Goal: Information Seeking & Learning: Learn about a topic

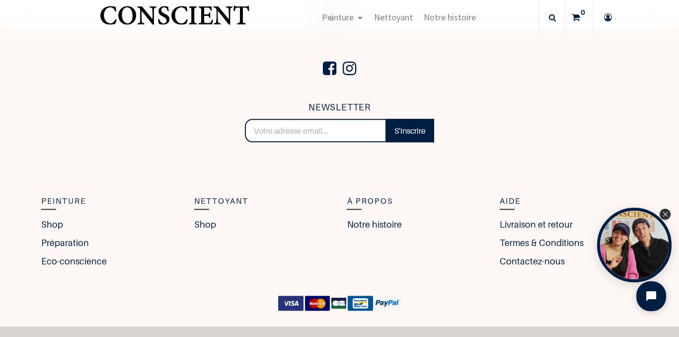
scroll to position [2138, 0]
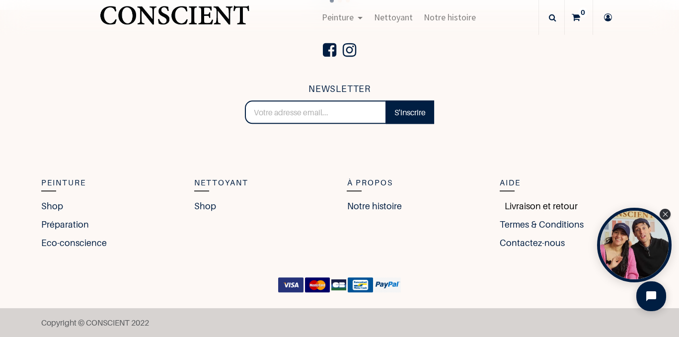
click at [540, 210] on link "Livraison et retour" at bounding box center [539, 205] width 78 height 13
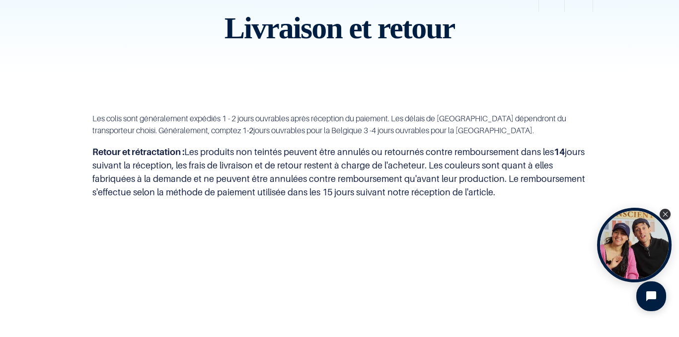
scroll to position [45, 0]
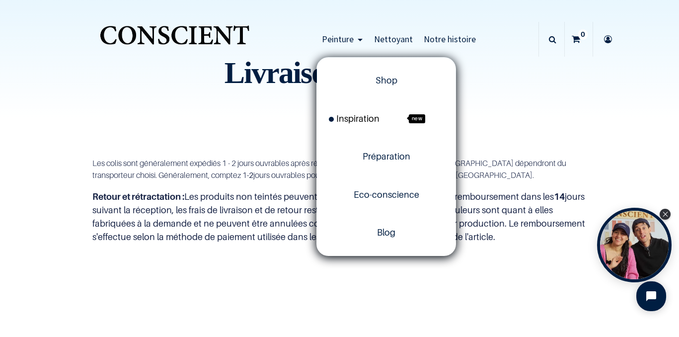
click at [376, 118] on span "Inspiration" at bounding box center [354, 118] width 51 height 10
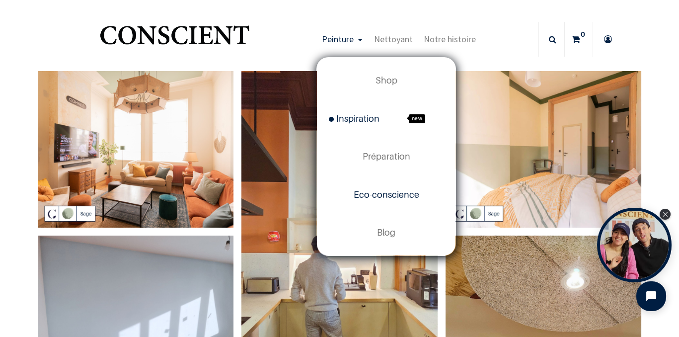
click at [383, 196] on span "Eco-conscience" at bounding box center [387, 194] width 66 height 10
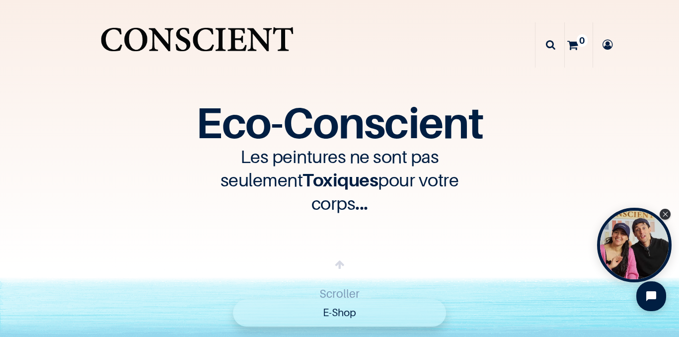
click at [158, 38] on img "Logo of Conscient" at bounding box center [197, 45] width 198 height 50
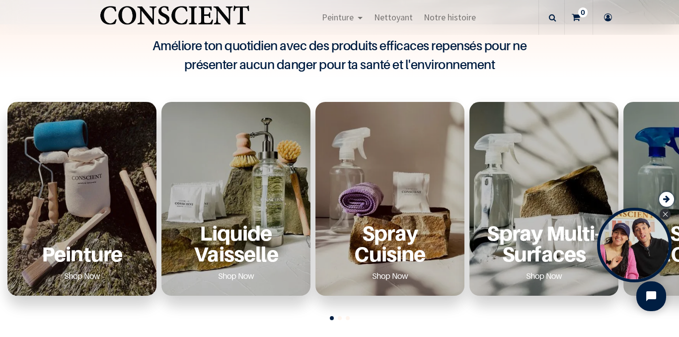
scroll to position [299, 0]
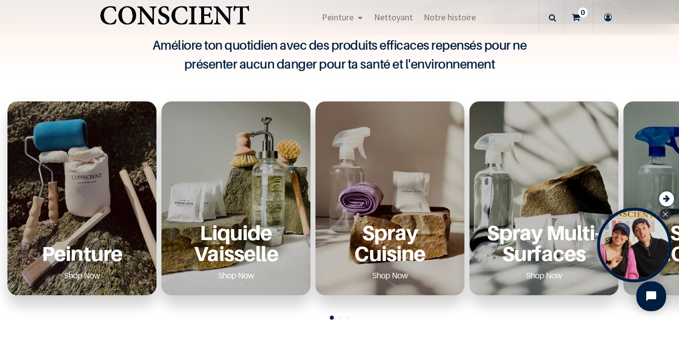
click at [99, 237] on div "Peinture Shop Now" at bounding box center [81, 252] width 125 height 61
click at [82, 261] on p "Peinture" at bounding box center [81, 253] width 125 height 20
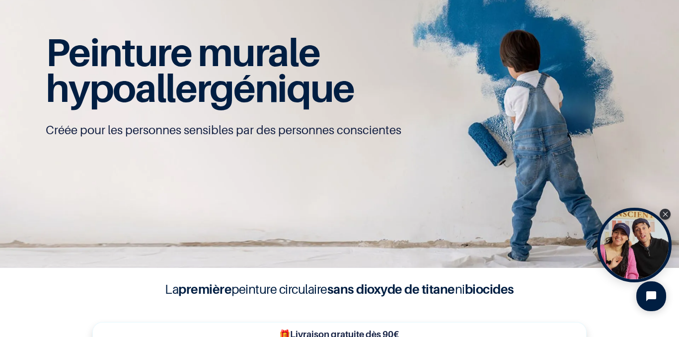
scroll to position [56, 0]
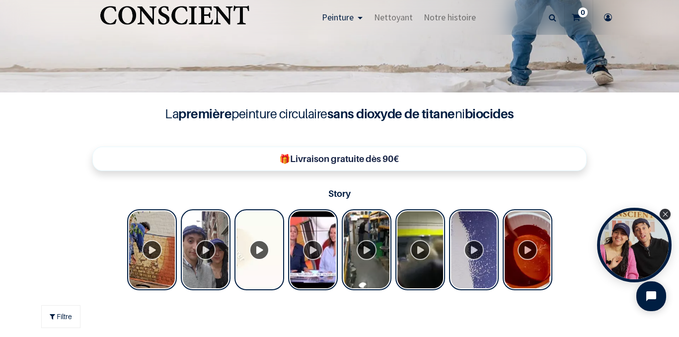
scroll to position [231, 0]
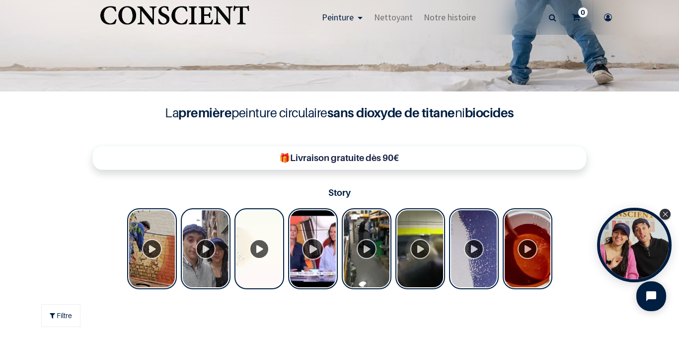
click at [314, 246] on div "Tolstoy Stories" at bounding box center [313, 248] width 50 height 81
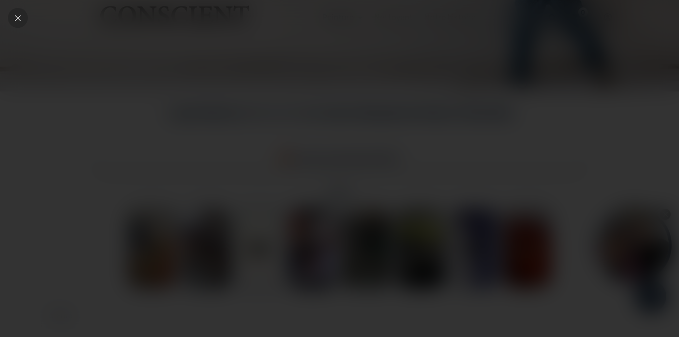
click at [18, 21] on icon "Close" at bounding box center [17, 17] width 9 height 9
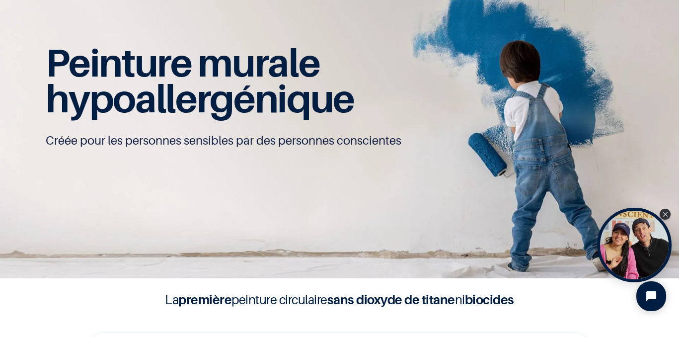
scroll to position [0, 0]
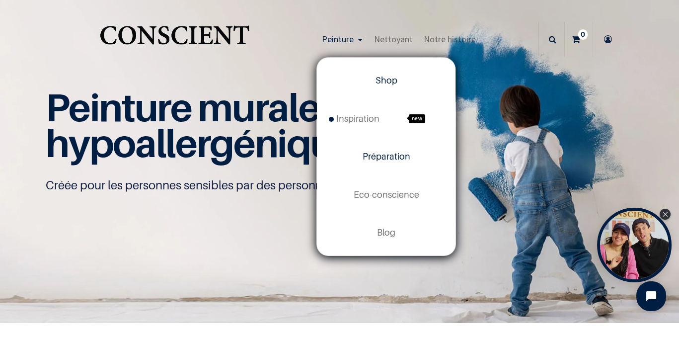
click at [390, 154] on span "Préparation" at bounding box center [387, 156] width 48 height 10
click at [389, 158] on span "Préparation" at bounding box center [387, 156] width 48 height 10
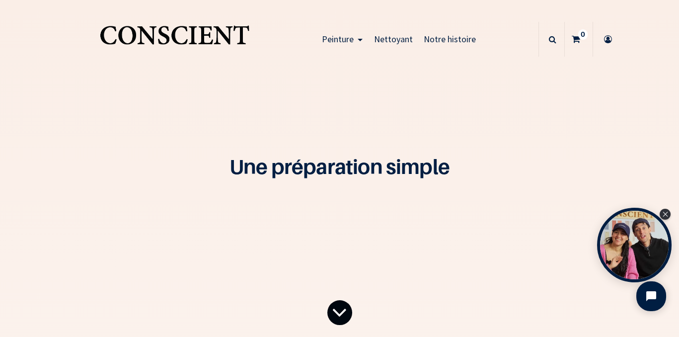
click at [343, 311] on icon at bounding box center [339, 312] width 15 height 41
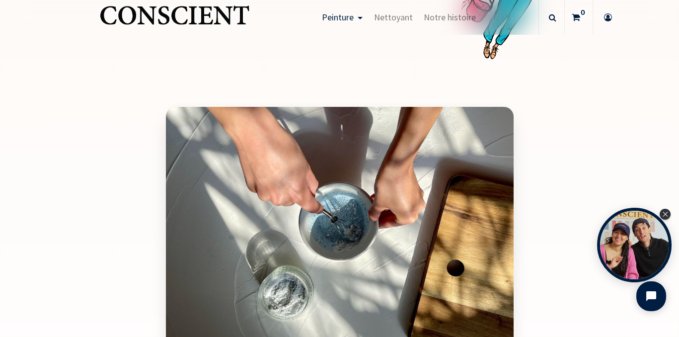
scroll to position [1082, 0]
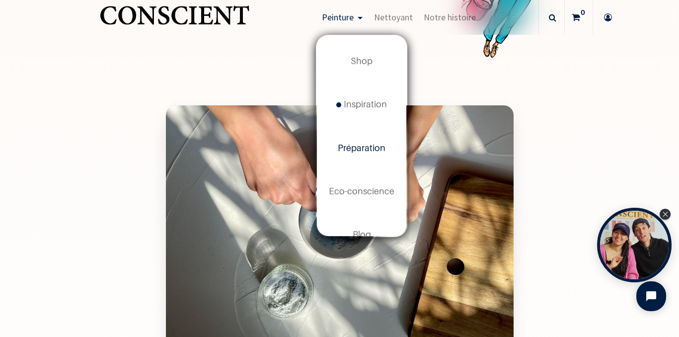
click at [338, 16] on span "Peinture" at bounding box center [338, 16] width 32 height 11
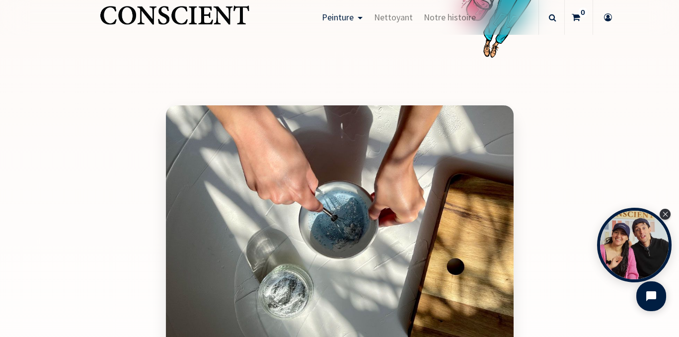
click at [338, 16] on span "Peinture" at bounding box center [338, 16] width 32 height 11
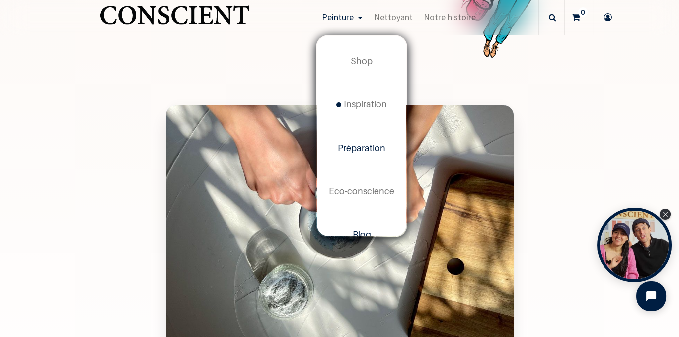
click at [371, 233] on span "Blog" at bounding box center [362, 234] width 18 height 10
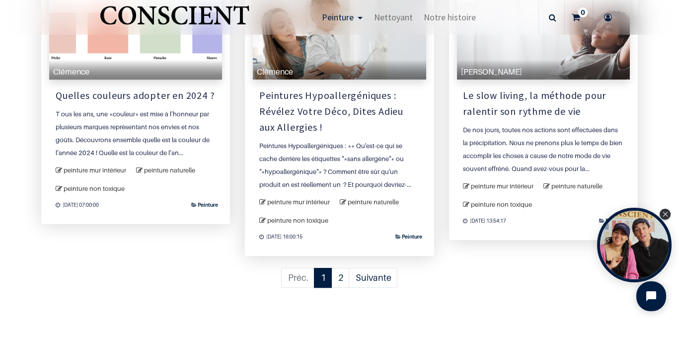
scroll to position [1052, 0]
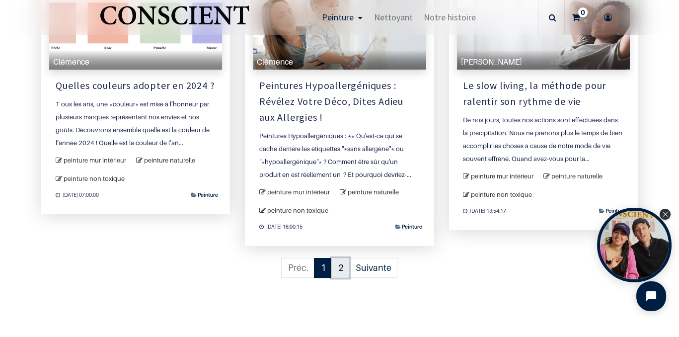
click at [343, 258] on link "2" at bounding box center [340, 268] width 18 height 20
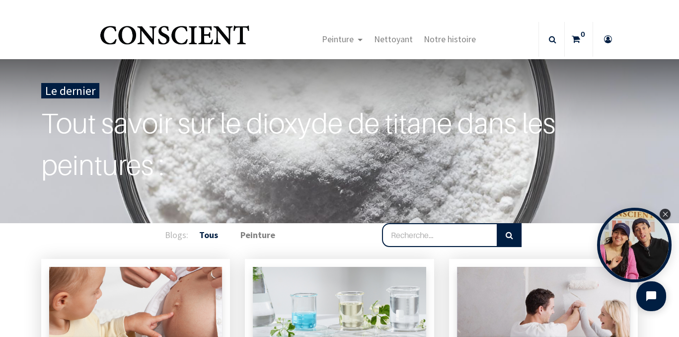
click at [219, 33] on img "Logo of Conscient" at bounding box center [174, 39] width 153 height 39
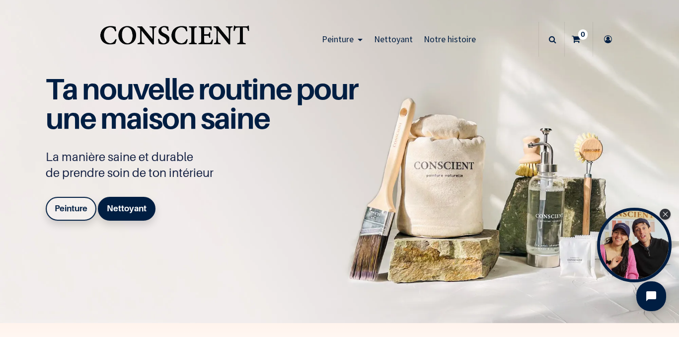
click at [552, 40] on icon at bounding box center [552, 39] width 7 height 35
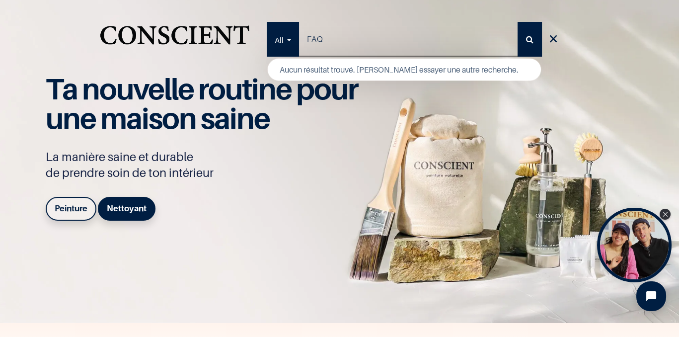
type input "FAQ"
click at [517, 22] on button "Rechercher" at bounding box center [529, 39] width 24 height 35
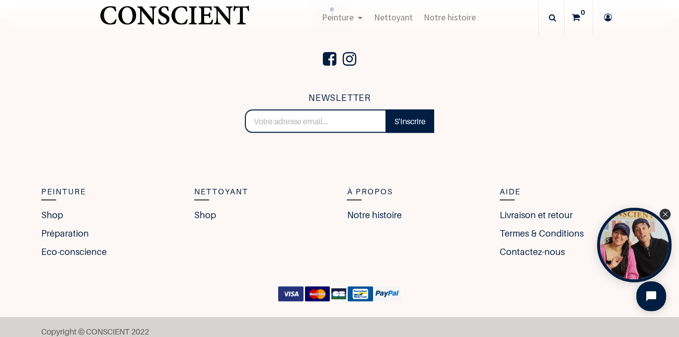
scroll to position [2138, 0]
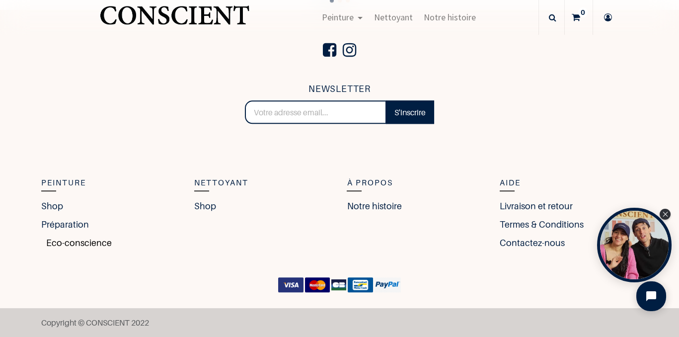
click at [97, 238] on link "Eco-conscience" at bounding box center [76, 242] width 71 height 13
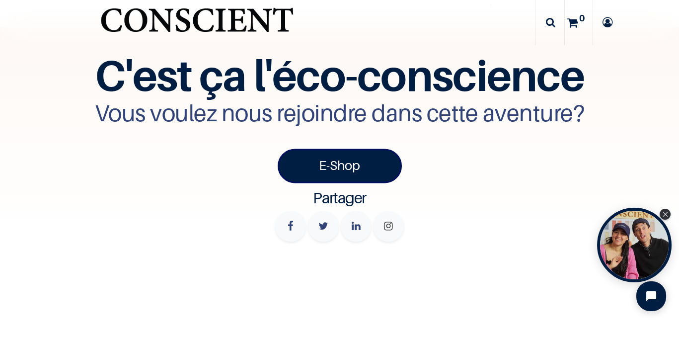
scroll to position [3230, 0]
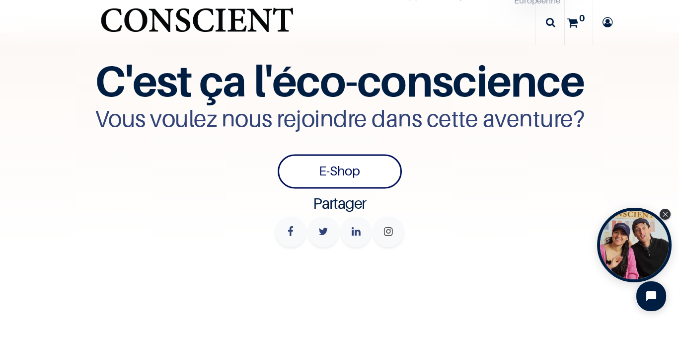
click at [359, 154] on link "E-Shop" at bounding box center [340, 171] width 124 height 34
click at [355, 154] on link "E-Shop" at bounding box center [340, 171] width 124 height 34
click at [352, 154] on link "E-Shop" at bounding box center [340, 171] width 124 height 34
click at [346, 154] on link "E-Shop" at bounding box center [340, 171] width 124 height 34
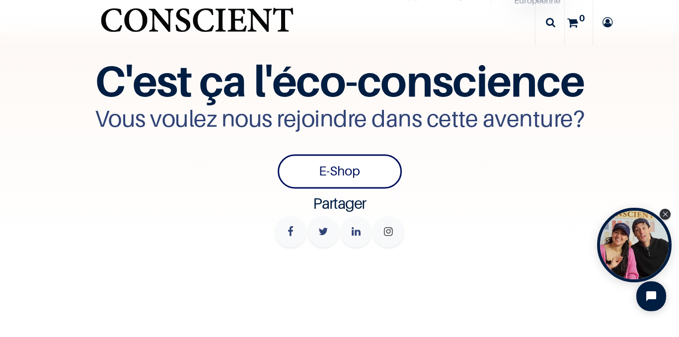
click at [346, 154] on link "E-Shop" at bounding box center [340, 171] width 124 height 34
